Goal: Task Accomplishment & Management: Complete application form

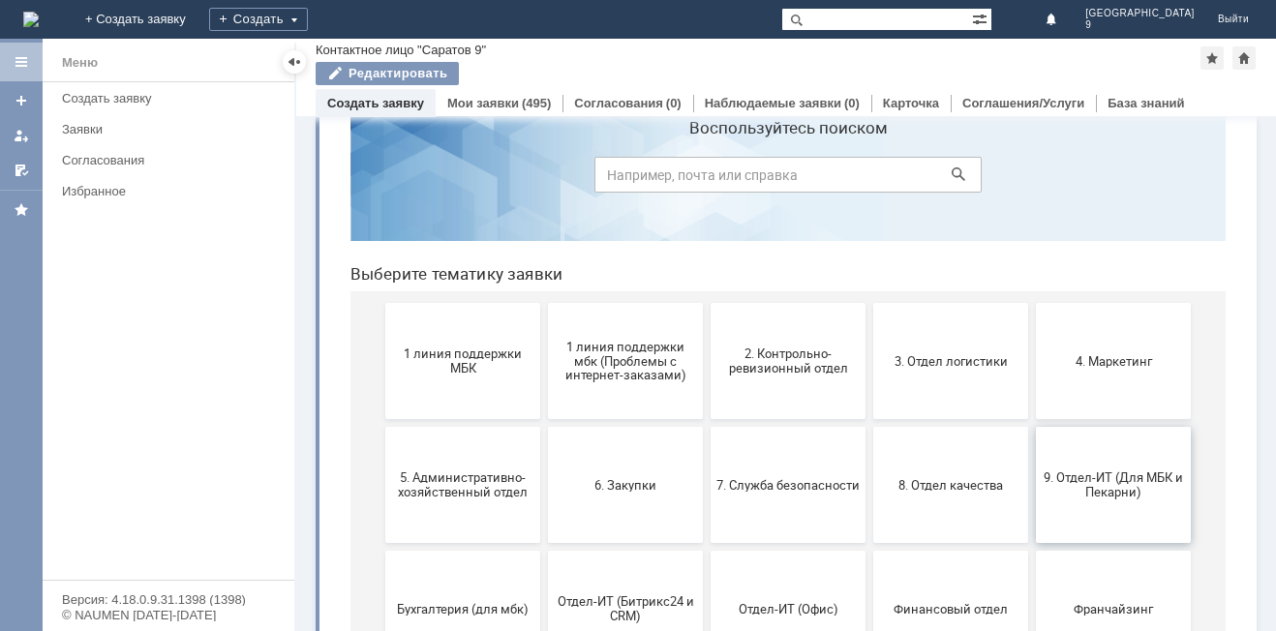
scroll to position [97, 0]
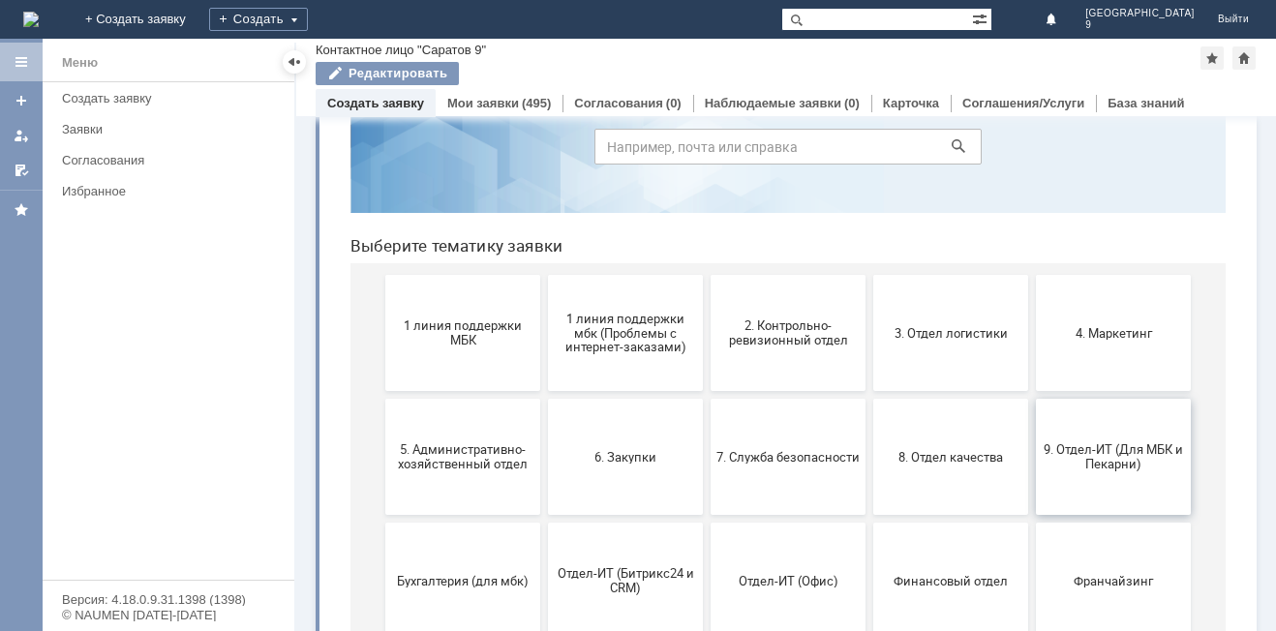
click at [1089, 436] on button "9. Отдел-ИТ (Для МБК и Пекарни)" at bounding box center [1113, 457] width 155 height 116
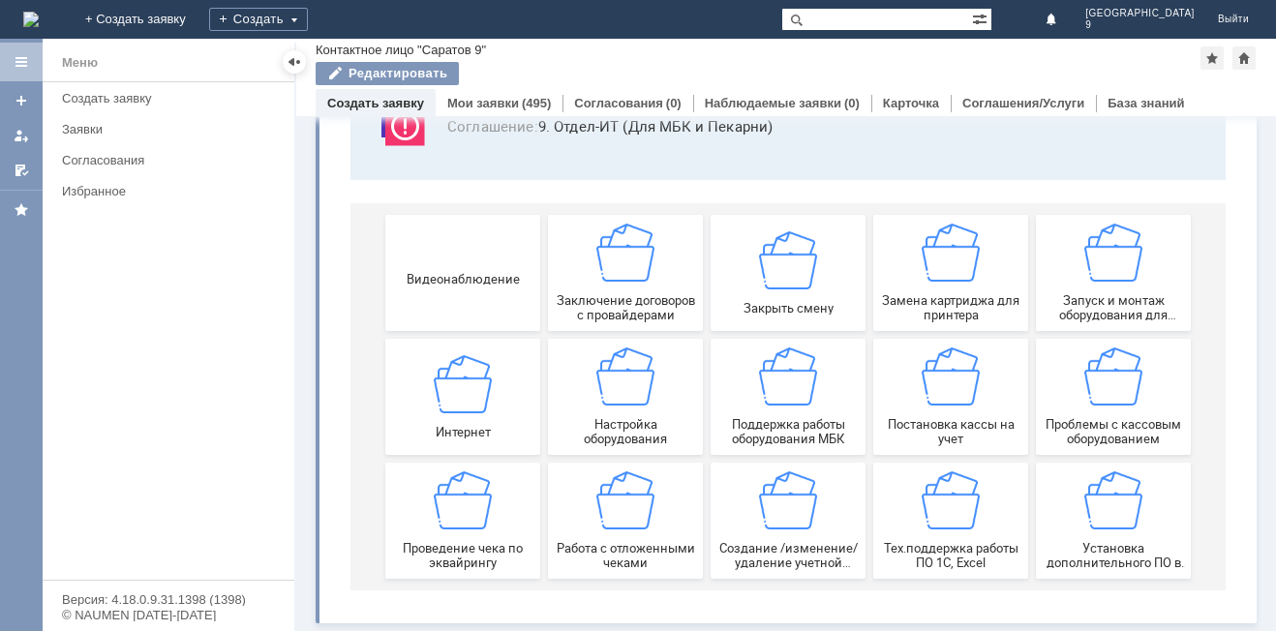
scroll to position [161, 0]
click at [610, 537] on div "Работа с отложенными чеками" at bounding box center [625, 520] width 143 height 99
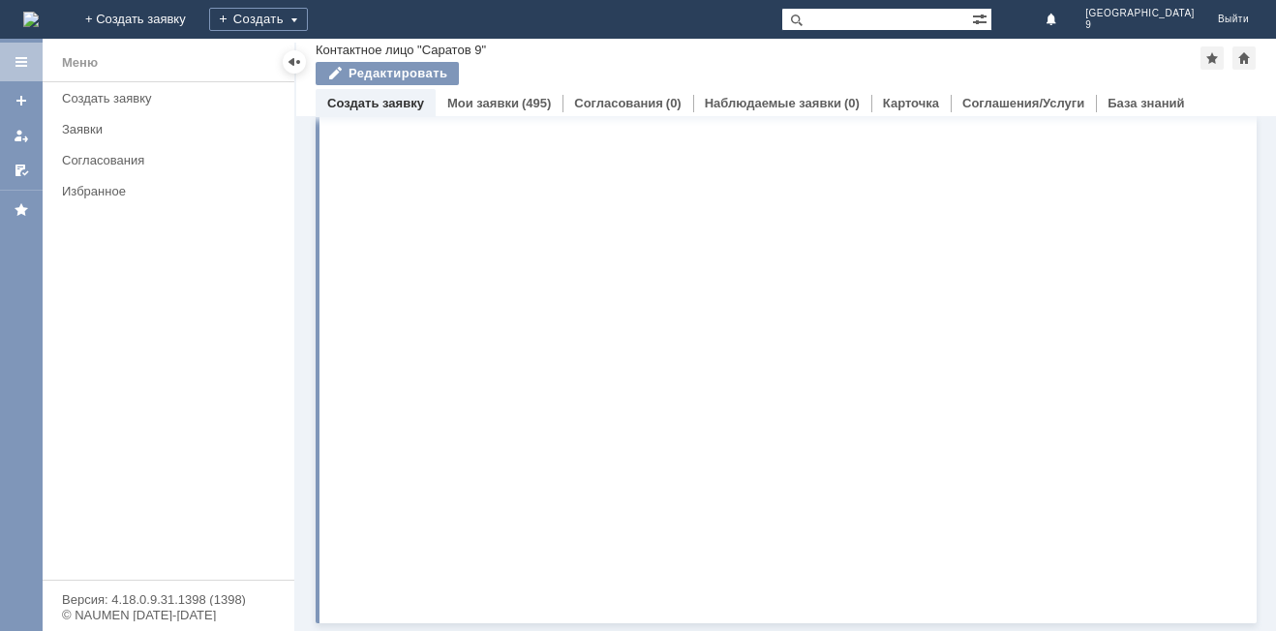
scroll to position [0, 0]
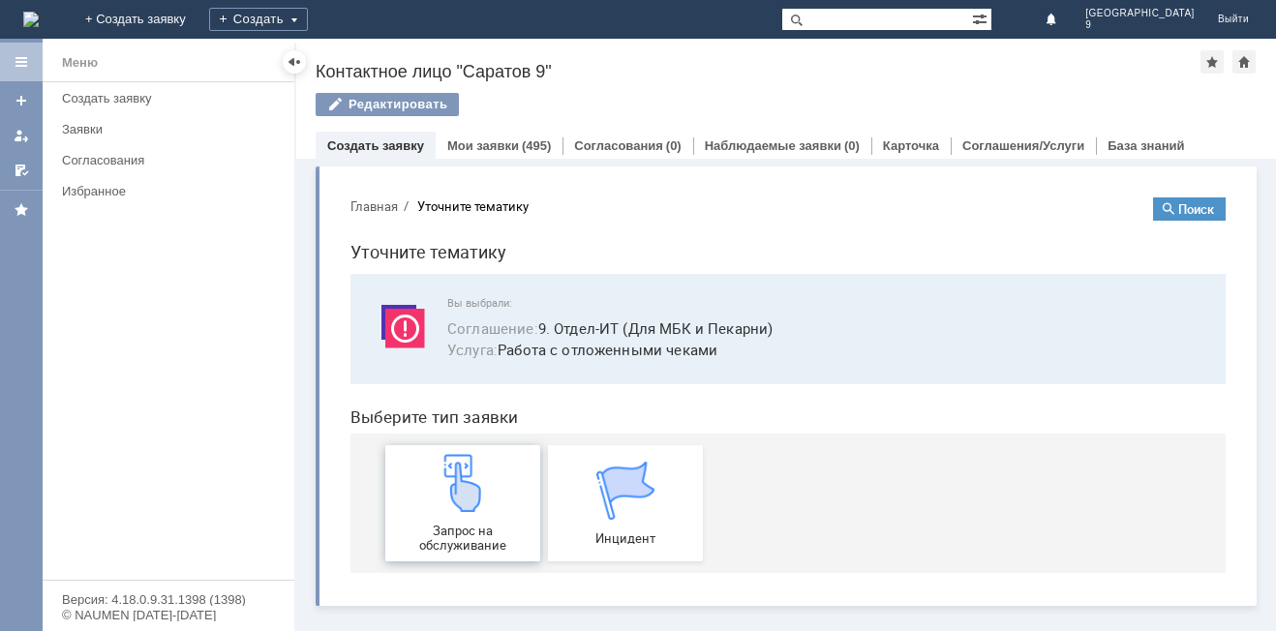
click at [470, 512] on img at bounding box center [463, 483] width 58 height 58
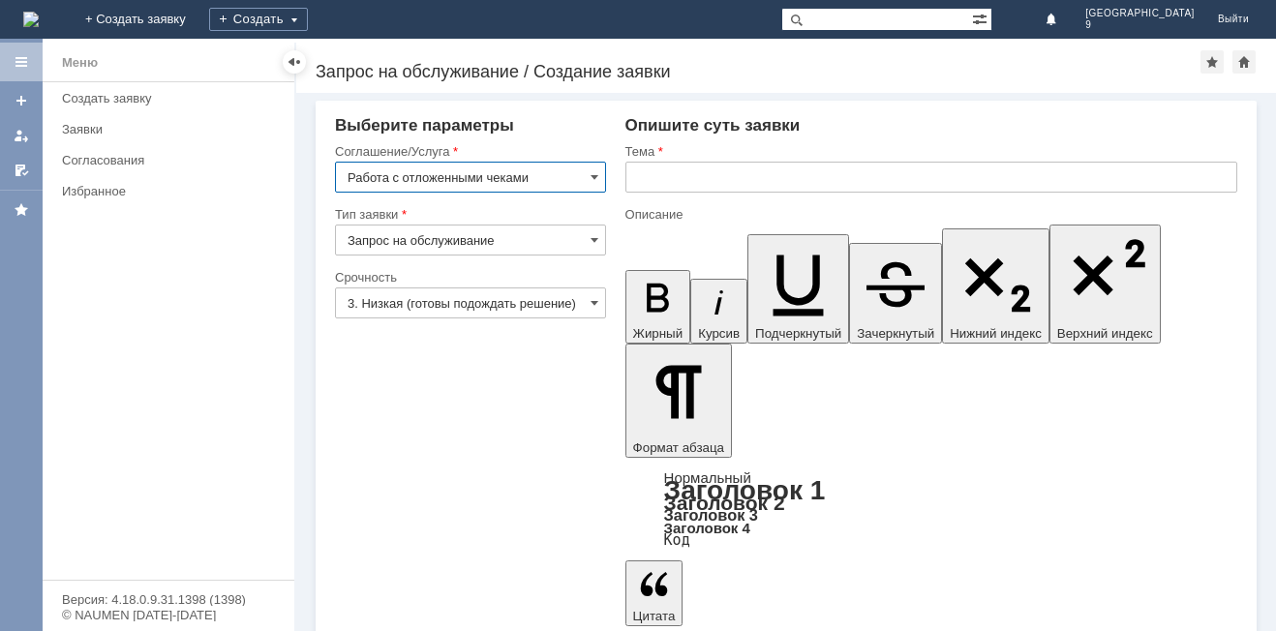
click at [682, 167] on input "text" at bounding box center [931, 177] width 612 height 31
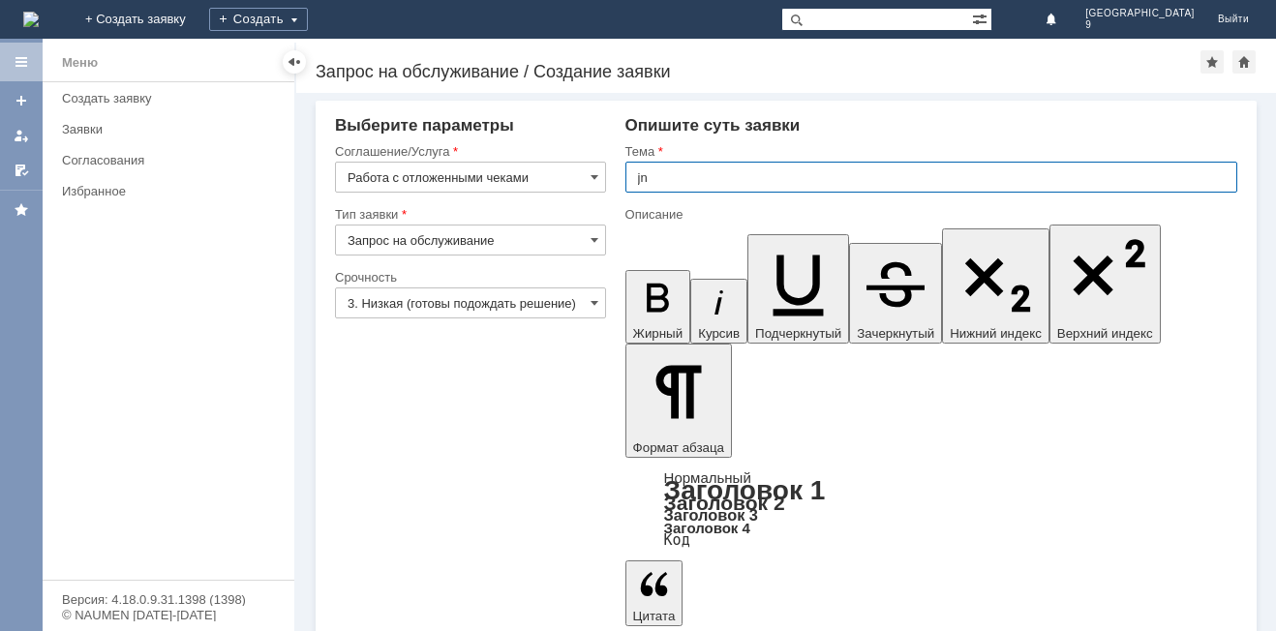
type input "j"
type input "отл чеки"
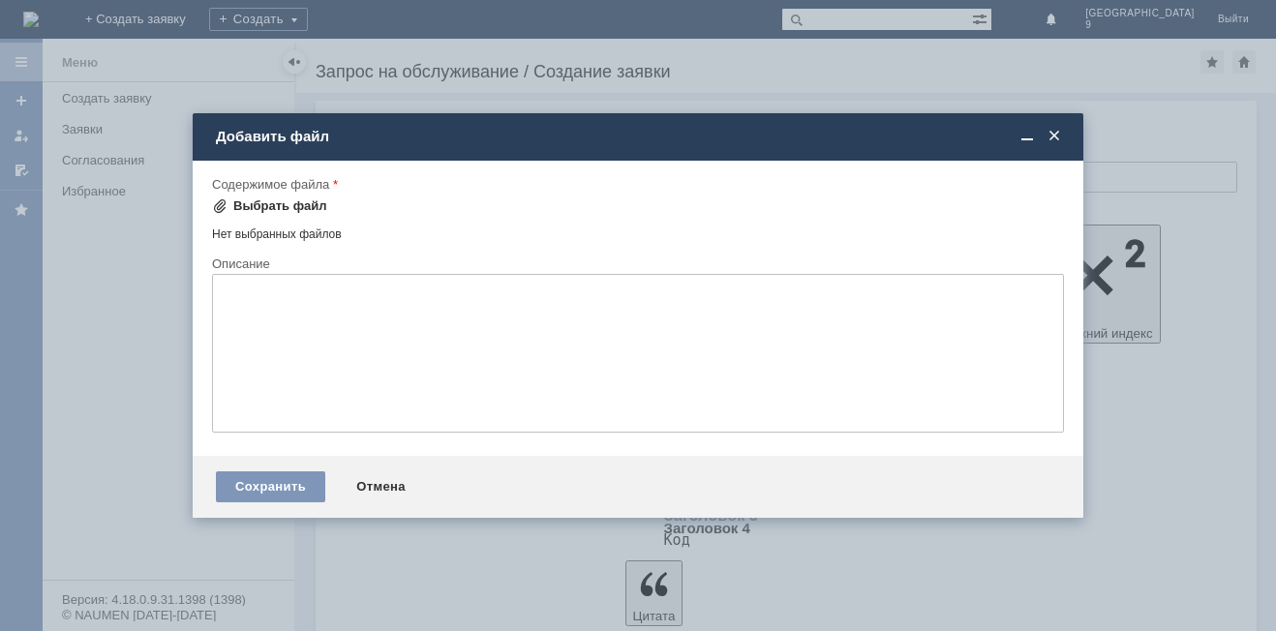
click at [249, 214] on div "Выбрать файл" at bounding box center [269, 206] width 115 height 23
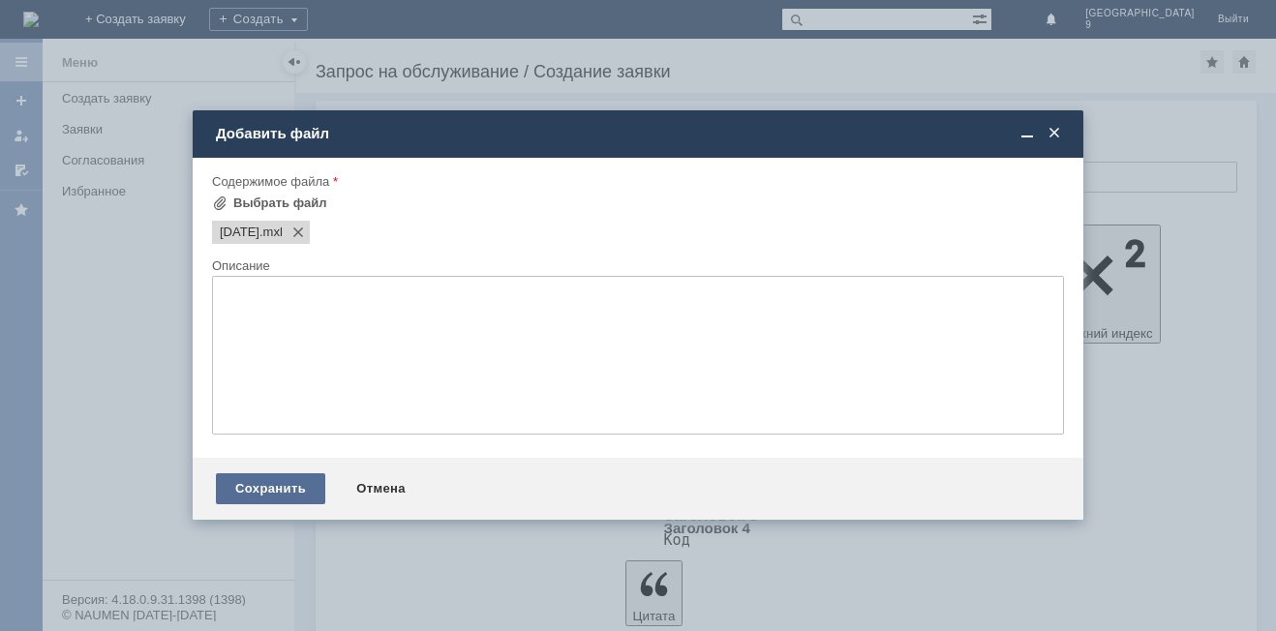
click at [293, 492] on div "Сохранить" at bounding box center [270, 488] width 109 height 31
